Goal: Task Accomplishment & Management: Manage account settings

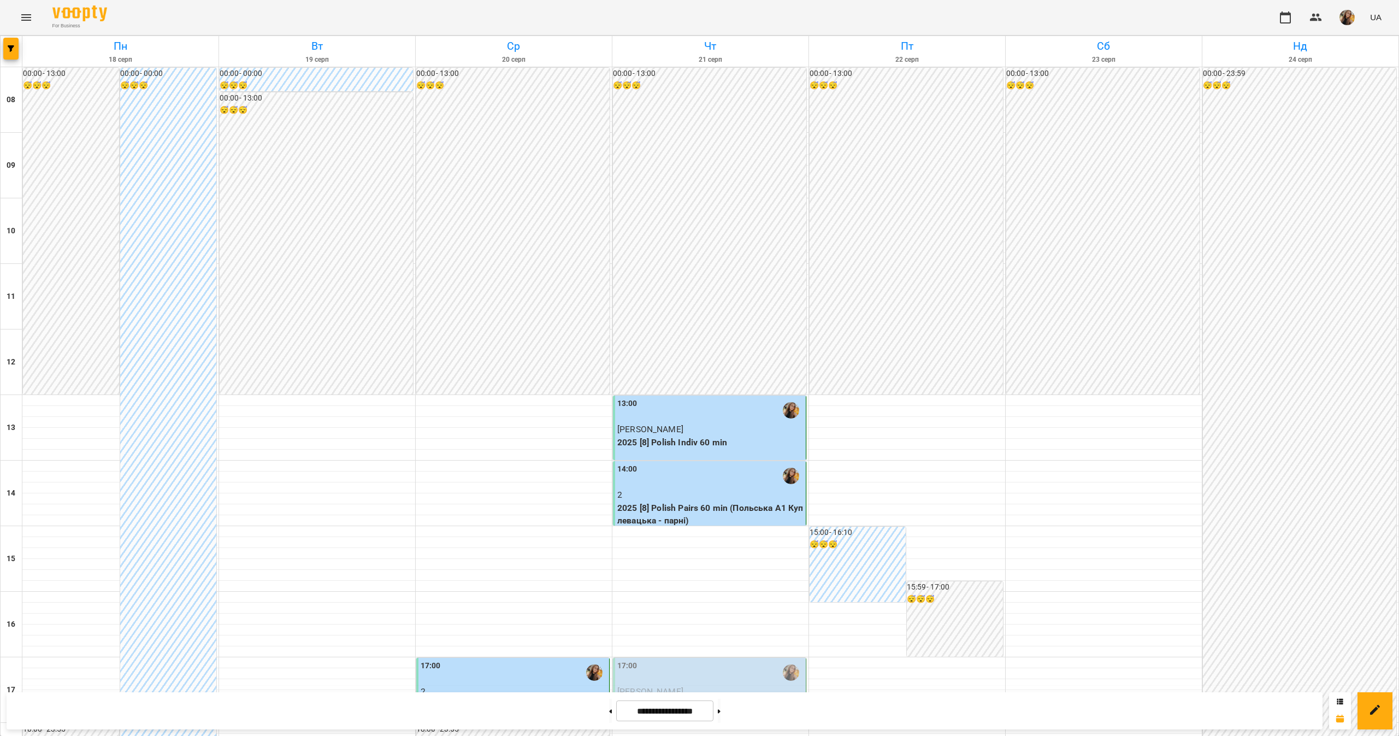
scroll to position [364, 0]
click at [694, 685] on p "[PERSON_NAME]" at bounding box center [710, 691] width 186 height 13
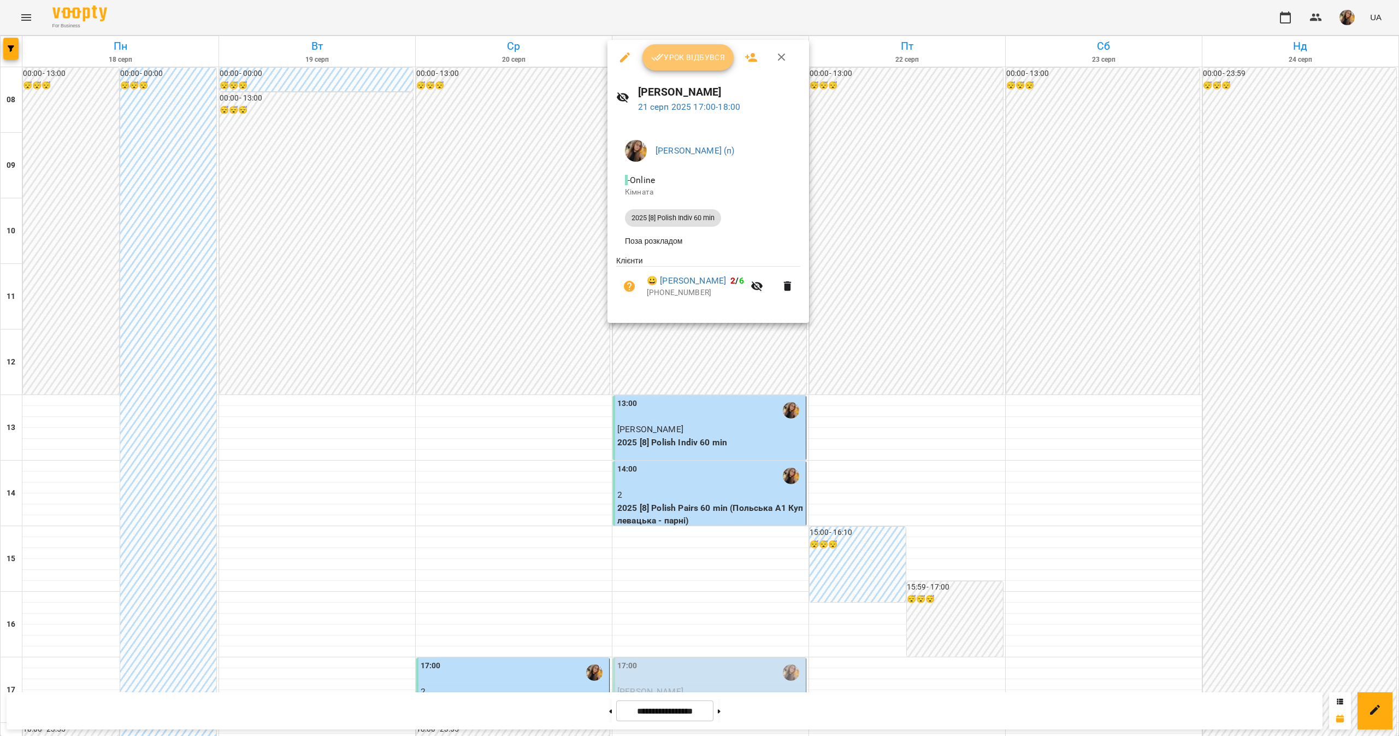
click at [687, 62] on span "Урок відбувся" at bounding box center [688, 57] width 74 height 13
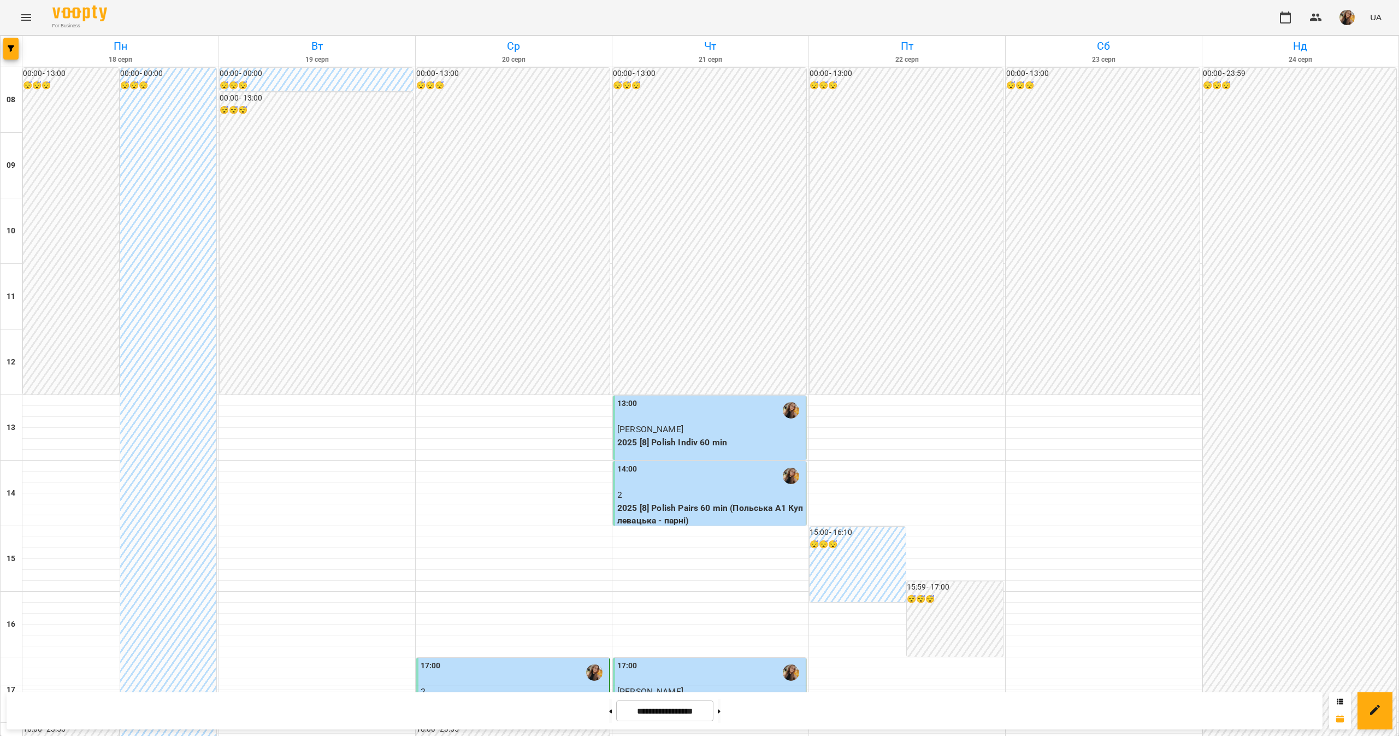
scroll to position [364, 0]
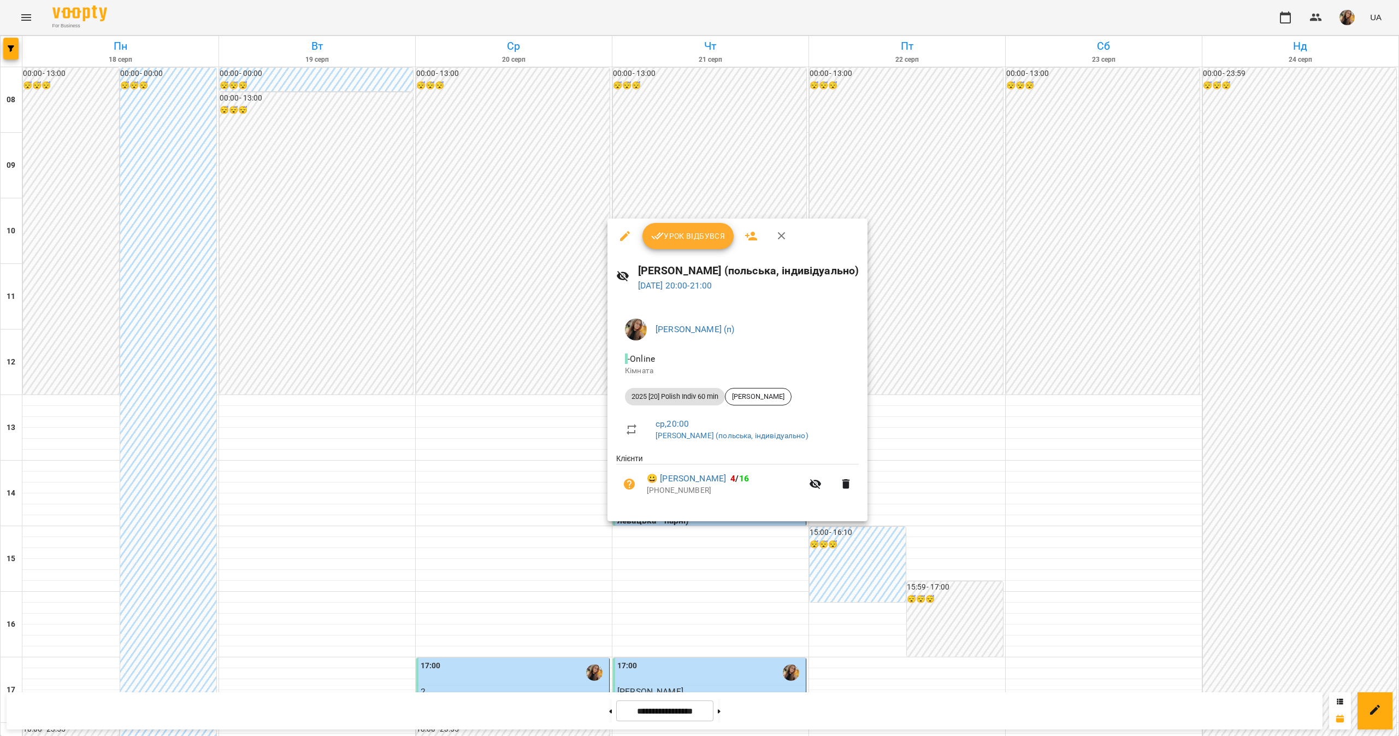
click at [664, 229] on span "Урок відбувся" at bounding box center [688, 235] width 74 height 13
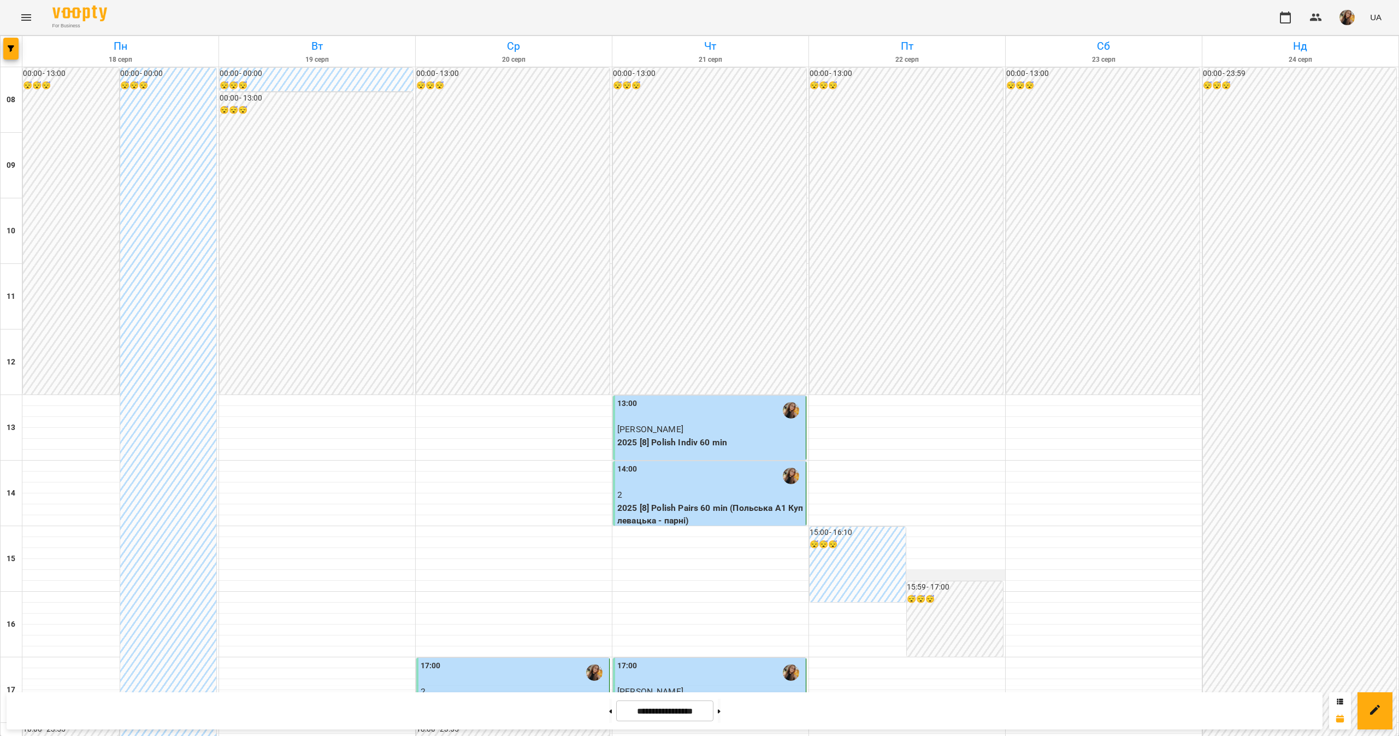
scroll to position [364, 0]
